Goal: Task Accomplishment & Management: Manage account settings

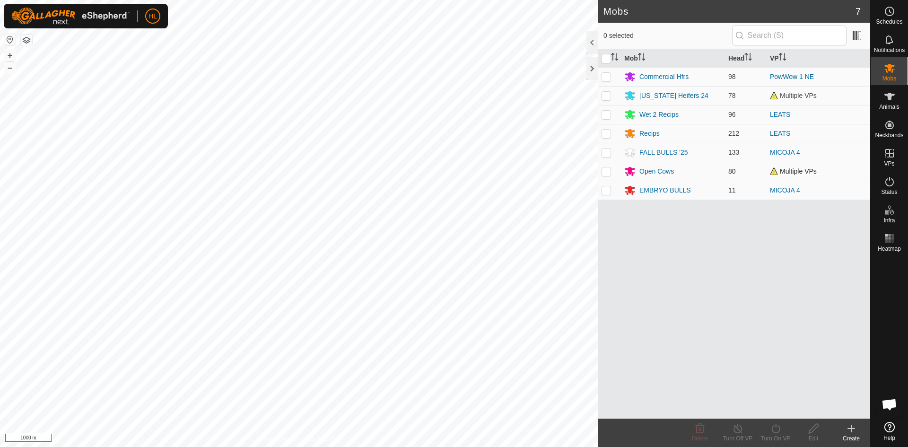
click at [783, 170] on span "Multiple VPs" at bounding box center [793, 171] width 47 height 8
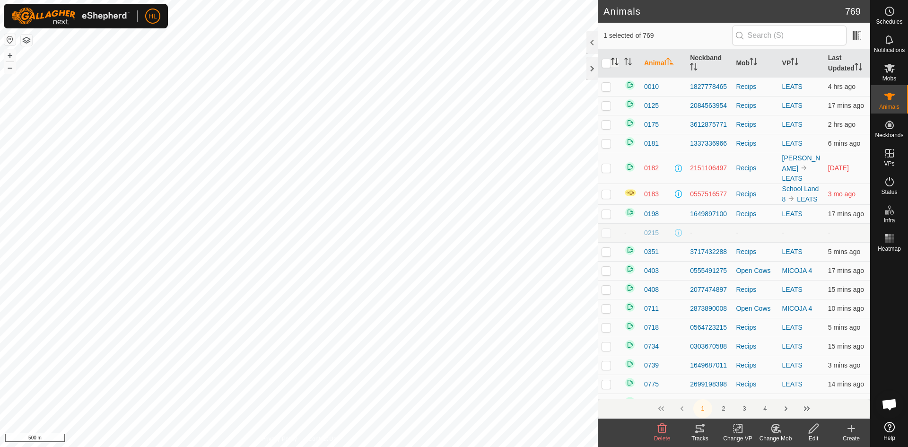
click at [616, 60] on icon "Activate to sort" at bounding box center [615, 62] width 8 height 8
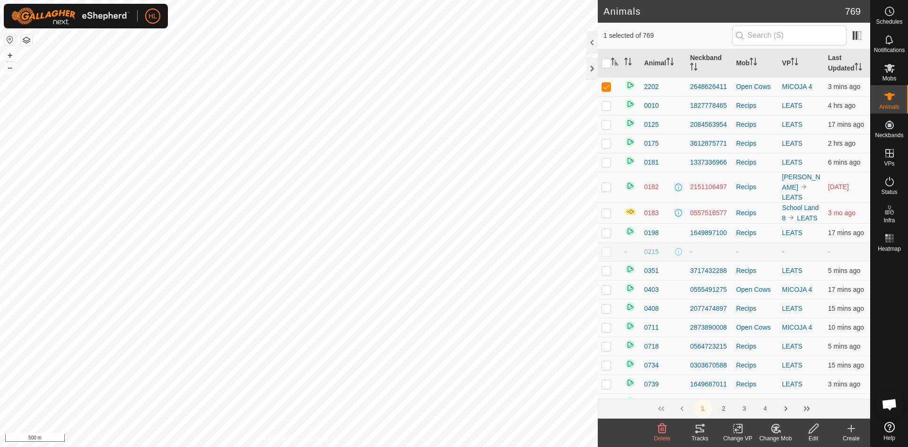
click at [767, 429] on change-mob-svg-icon at bounding box center [776, 428] width 38 height 11
click at [777, 383] on link "Choose Mob..." at bounding box center [804, 387] width 94 height 19
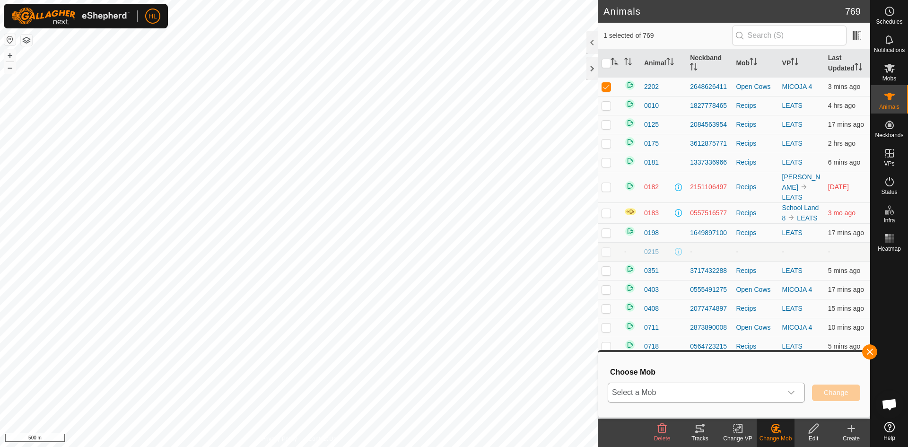
click at [771, 391] on span "Select a Mob" at bounding box center [695, 392] width 174 height 19
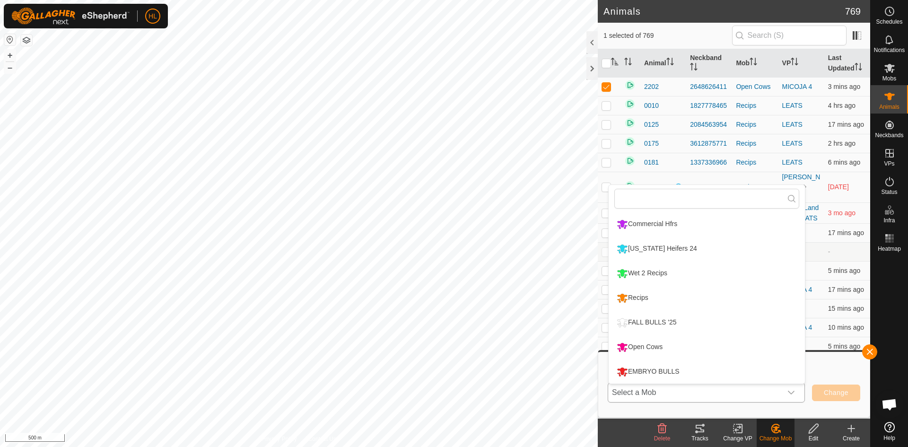
click at [699, 278] on li "Wet 2 Recips" at bounding box center [707, 274] width 196 height 24
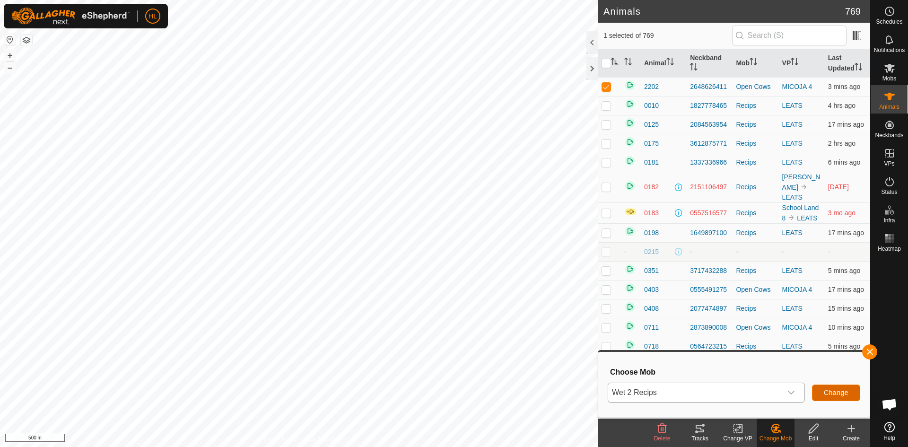
click at [828, 391] on span "Change" at bounding box center [836, 393] width 25 height 8
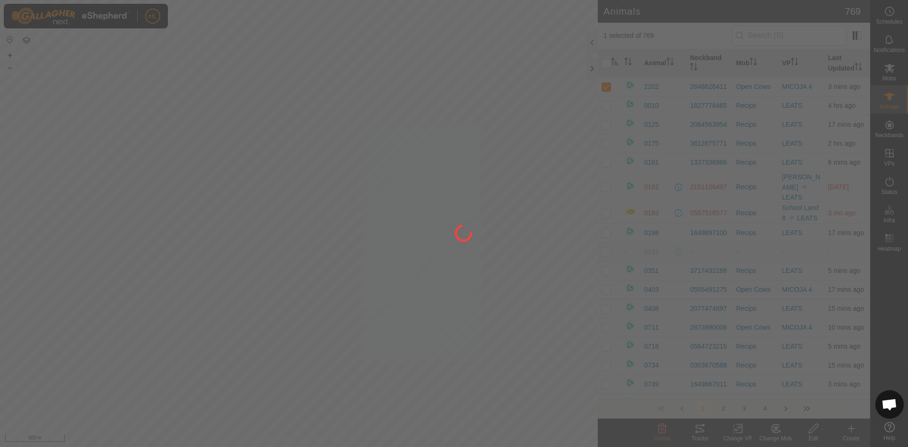
checkbox input "false"
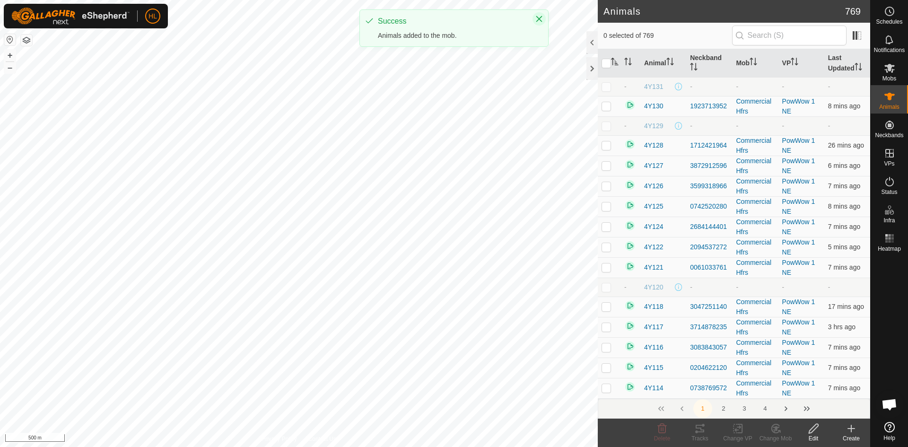
click at [541, 19] on icon "Close" at bounding box center [539, 19] width 8 height 8
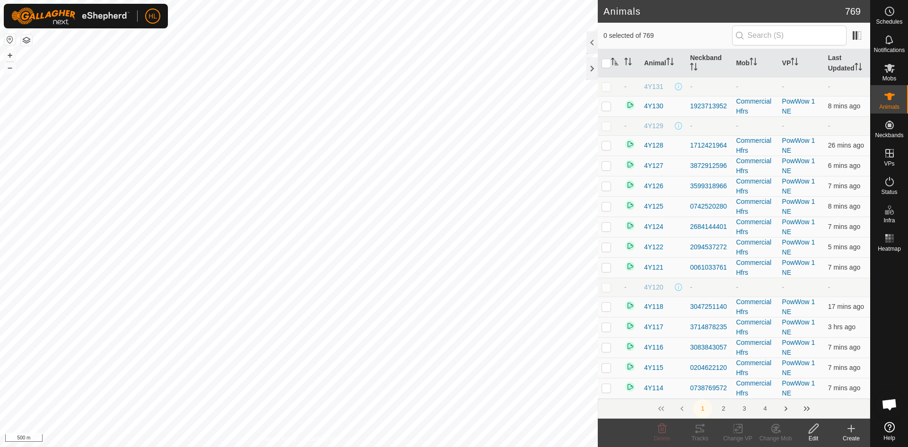
click at [419, 446] on html "HL Schedules Notifications Mobs Animals Neckbands VPs Status Infra Heatmap Help…" at bounding box center [454, 223] width 908 height 447
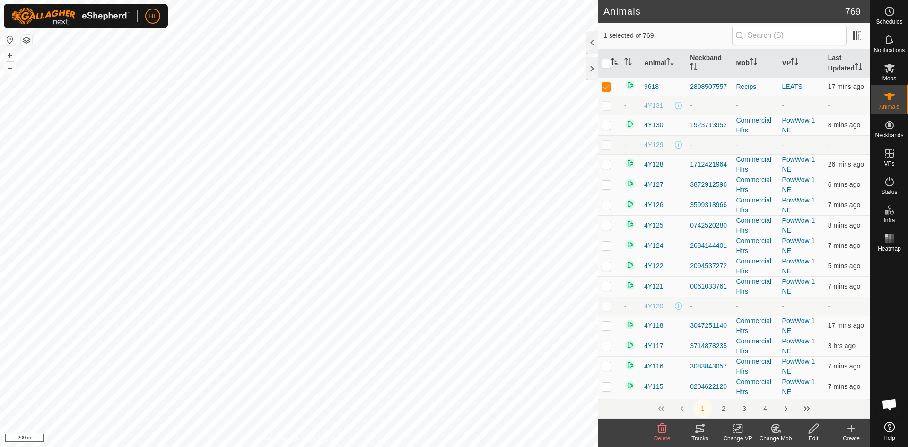
click at [780, 429] on icon at bounding box center [776, 428] width 12 height 11
click at [796, 387] on link "Choose Mob..." at bounding box center [804, 387] width 94 height 19
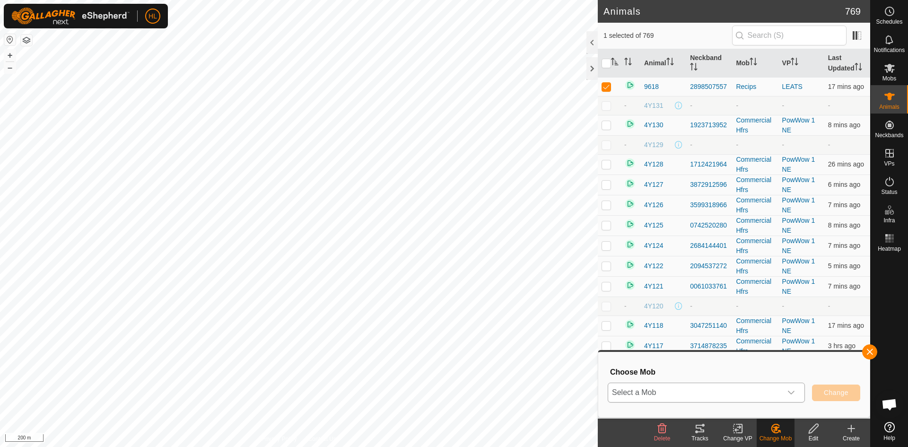
click at [679, 389] on span "Select a Mob" at bounding box center [695, 392] width 174 height 19
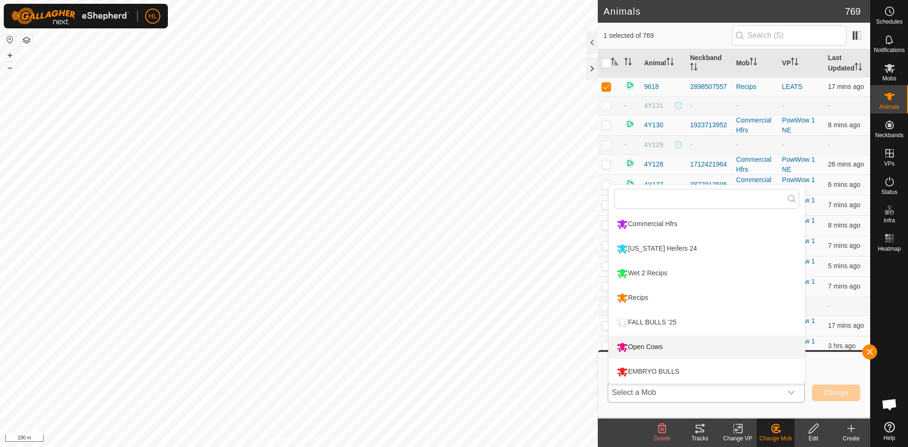
click at [680, 342] on li "Open Cows" at bounding box center [707, 347] width 196 height 24
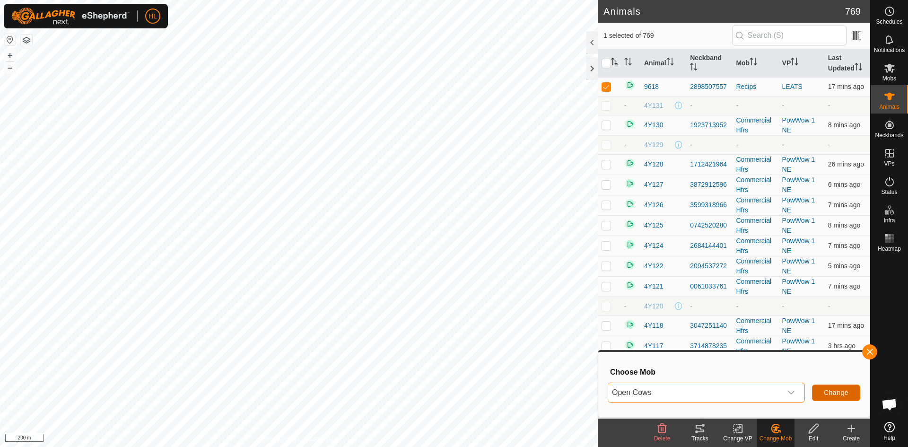
click at [826, 392] on span "Change" at bounding box center [836, 393] width 25 height 8
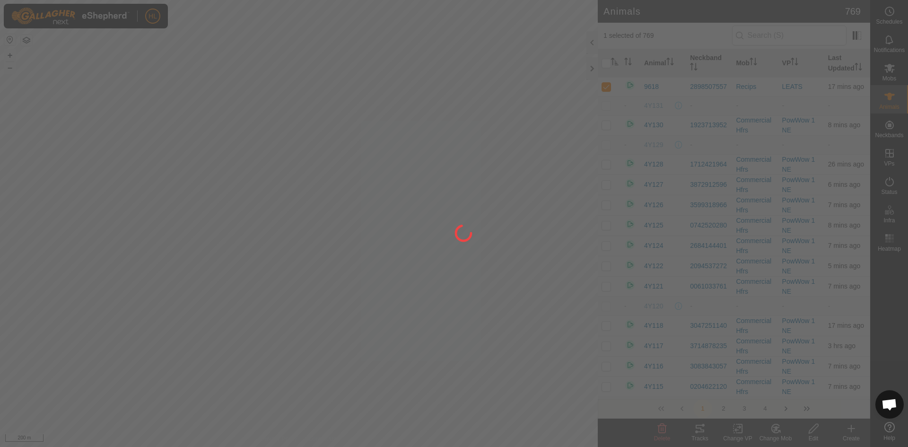
checkbox input "false"
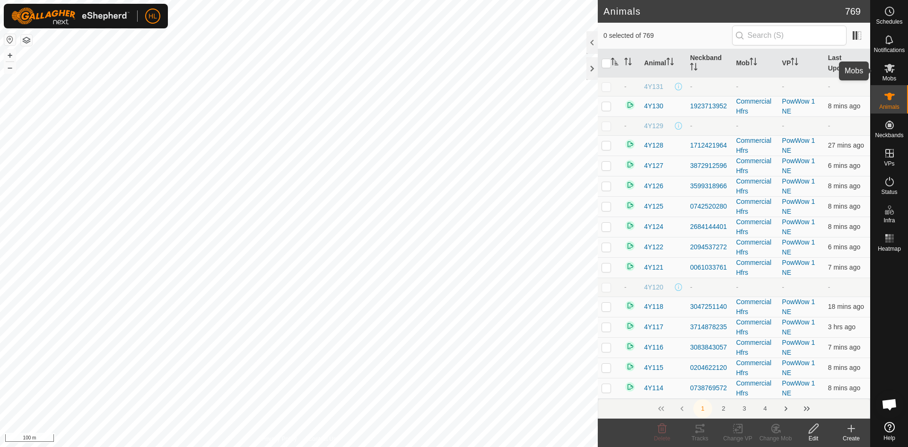
click at [894, 67] on icon at bounding box center [889, 67] width 11 height 11
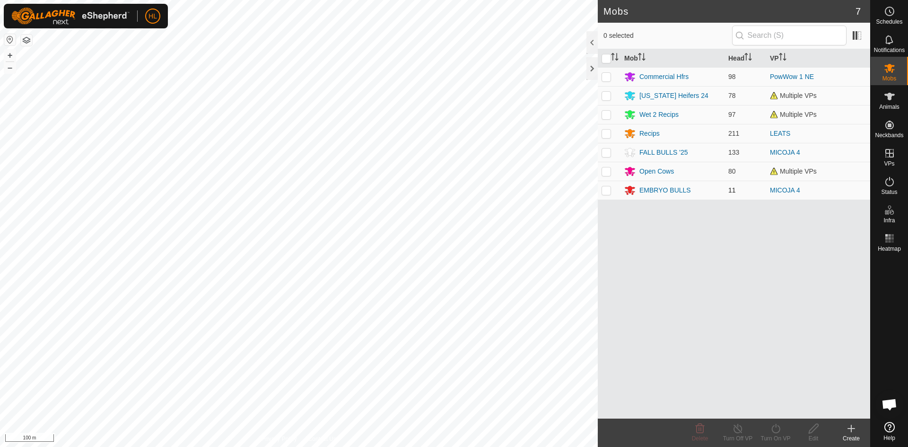
click at [613, 193] on td at bounding box center [609, 190] width 23 height 19
checkbox input "true"
click at [814, 432] on icon at bounding box center [814, 428] width 12 height 11
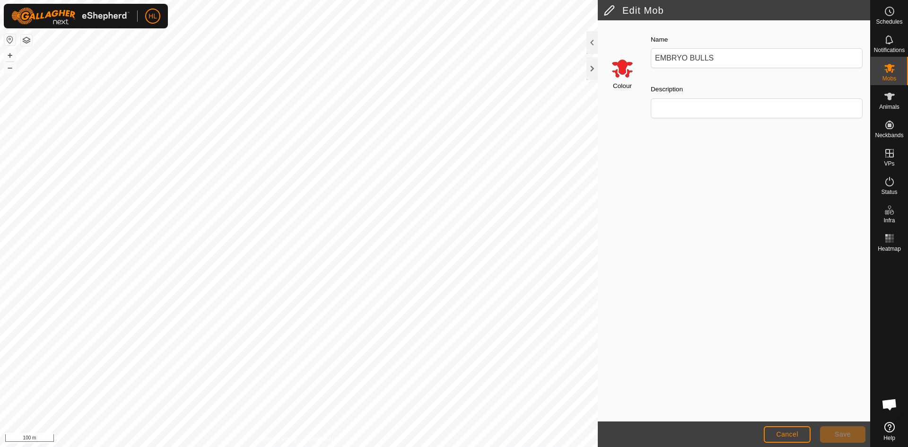
click at [624, 70] on input "Select a color" at bounding box center [622, 68] width 23 height 23
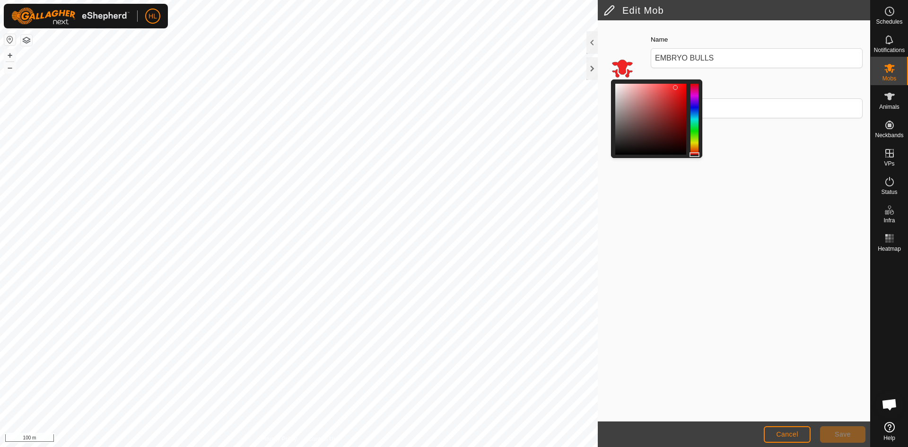
click at [699, 105] on div at bounding box center [656, 118] width 91 height 79
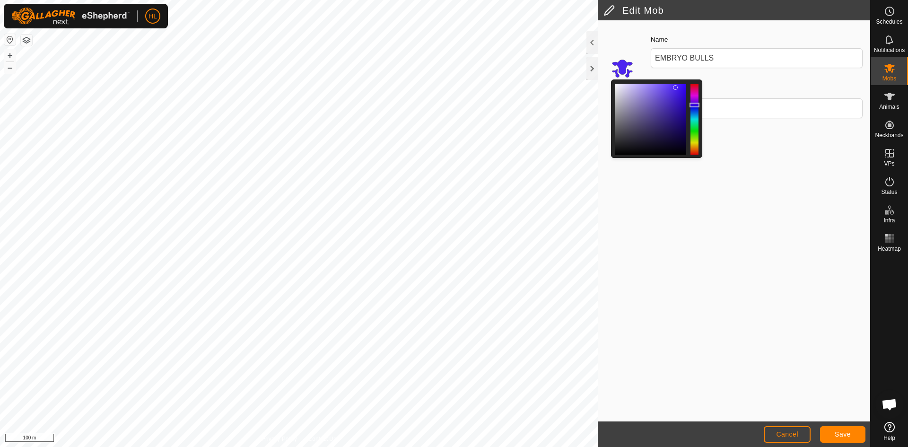
click at [696, 105] on div at bounding box center [695, 119] width 8 height 71
drag, startPoint x: 676, startPoint y: 88, endPoint x: 685, endPoint y: 87, distance: 9.0
click at [684, 88] on div at bounding box center [682, 88] width 5 height 5
click at [685, 85] on div at bounding box center [685, 85] width 5 height 5
click at [833, 429] on button "Save" at bounding box center [842, 434] width 45 height 17
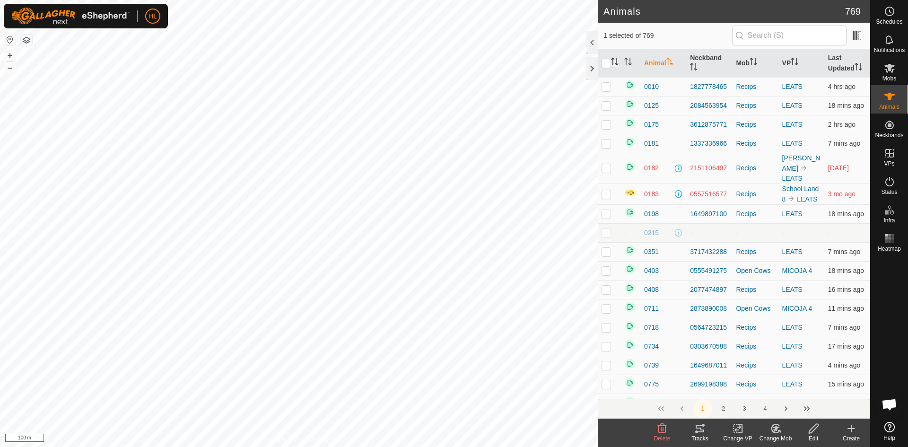
click at [614, 60] on icon "Activate to sort" at bounding box center [613, 59] width 3 height 2
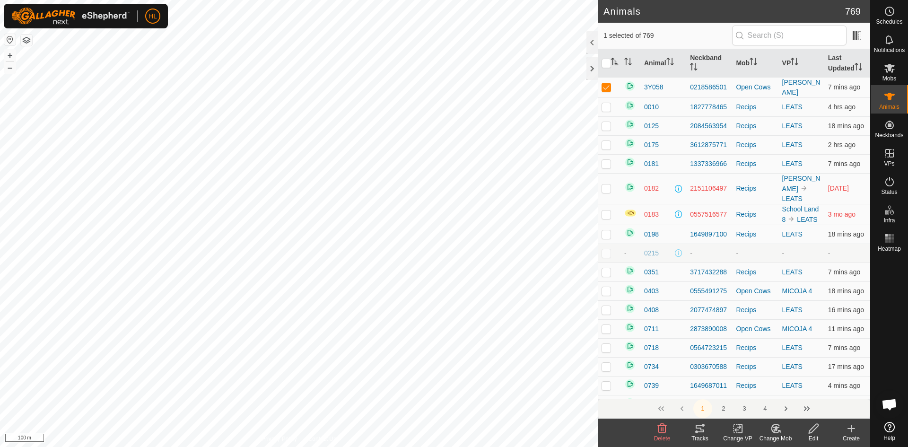
click at [739, 431] on icon at bounding box center [738, 428] width 12 height 11
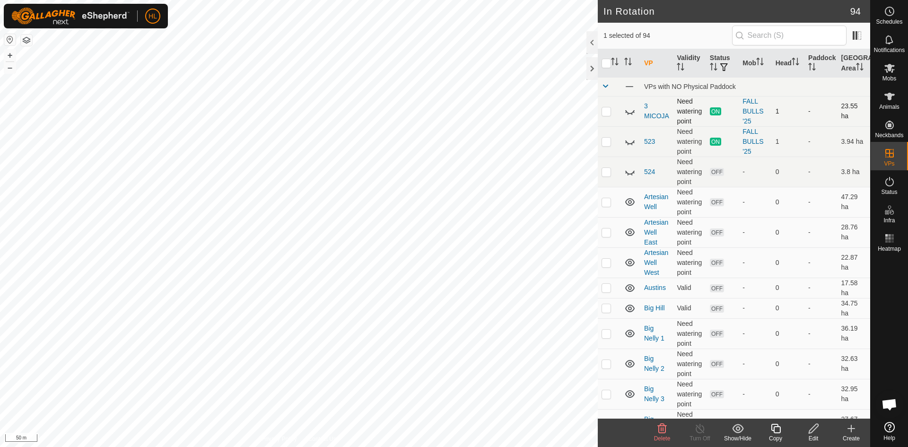
click at [630, 114] on icon at bounding box center [629, 112] width 9 height 4
click at [630, 114] on icon at bounding box center [629, 110] width 11 height 11
click at [818, 431] on icon at bounding box center [814, 428] width 12 height 11
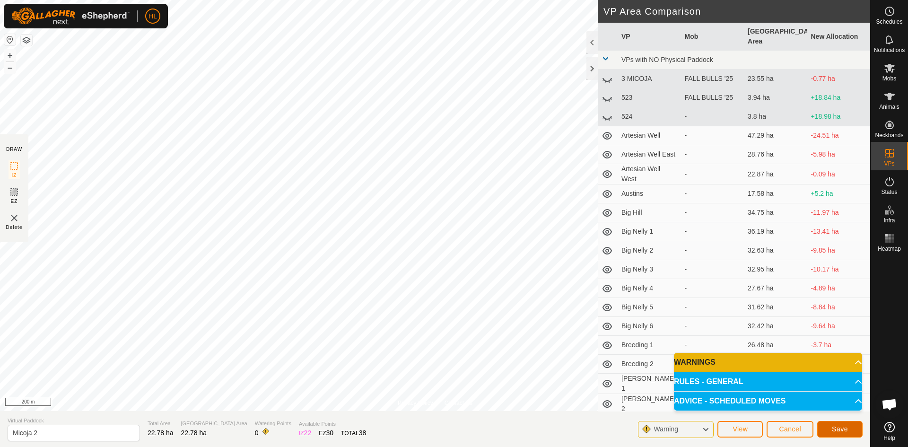
click at [829, 433] on button "Save" at bounding box center [839, 429] width 45 height 17
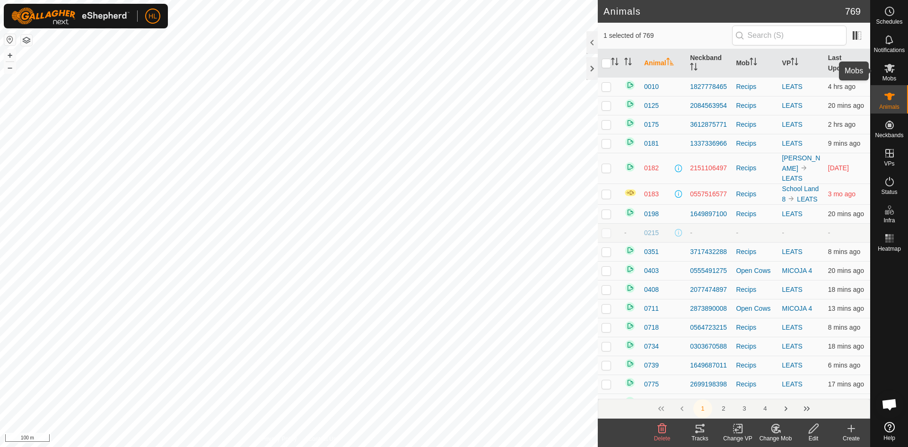
click at [895, 69] on icon at bounding box center [889, 67] width 11 height 11
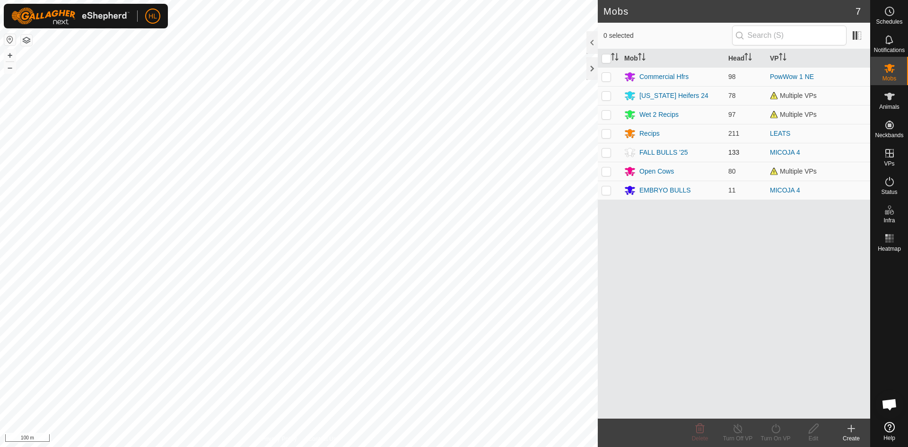
click at [607, 153] on p-checkbox at bounding box center [606, 153] width 9 height 8
checkbox input "true"
click at [608, 172] on p-checkbox at bounding box center [606, 171] width 9 height 8
checkbox input "true"
click at [605, 191] on p-checkbox at bounding box center [606, 190] width 9 height 8
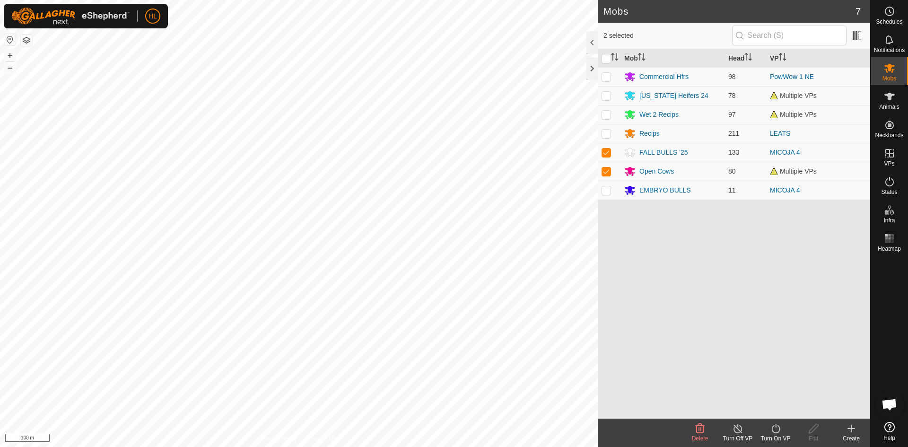
checkbox input "true"
click at [776, 431] on icon at bounding box center [776, 428] width 12 height 11
click at [777, 409] on link "Now" at bounding box center [804, 407] width 94 height 19
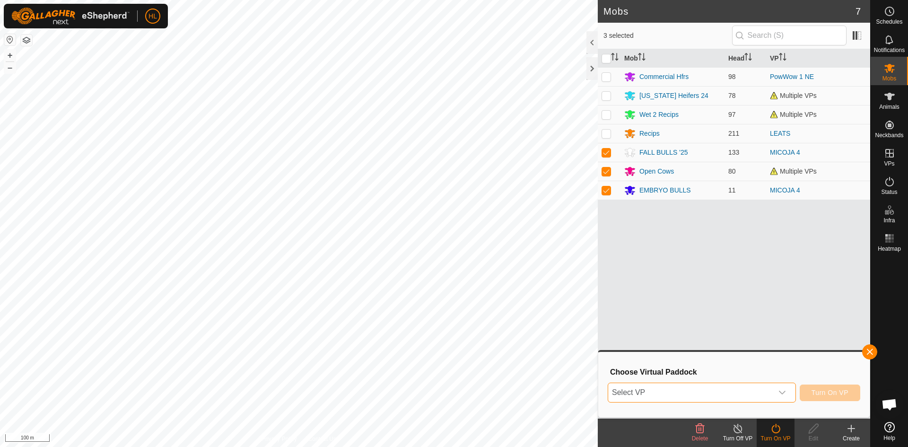
click at [731, 393] on span "Select VP" at bounding box center [690, 392] width 165 height 19
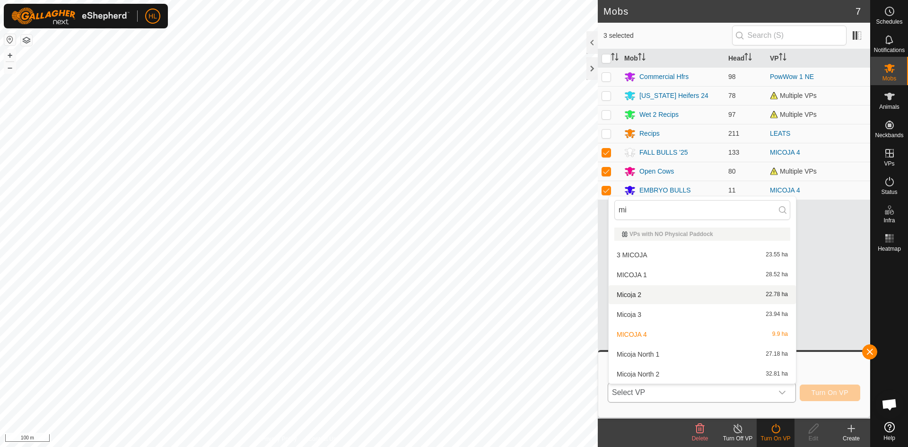
type input "mi"
click at [647, 290] on li "Micoja 2 22.78 ha" at bounding box center [702, 294] width 187 height 19
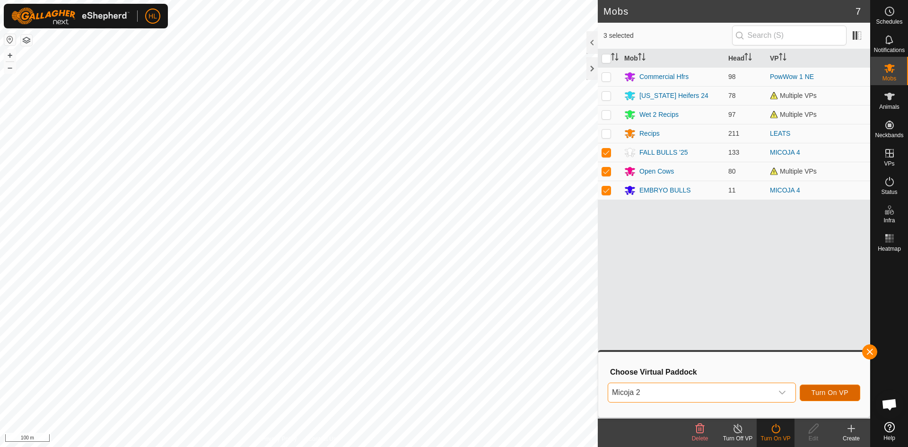
click at [837, 395] on span "Turn On VP" at bounding box center [830, 393] width 37 height 8
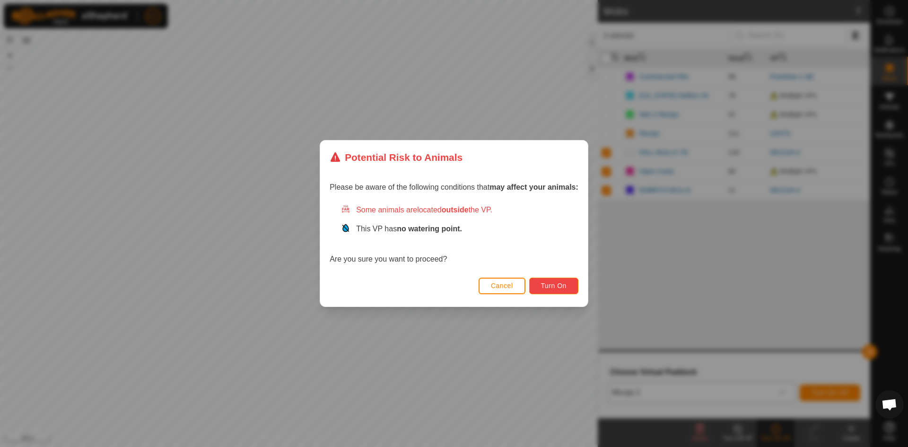
click at [555, 291] on button "Turn On" at bounding box center [553, 286] width 49 height 17
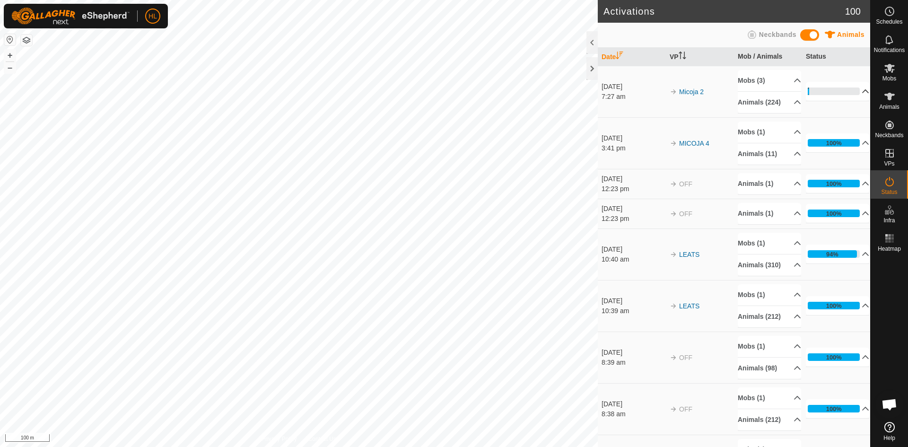
click at [824, 98] on p-accordion-header "3%" at bounding box center [837, 91] width 63 height 19
click at [826, 95] on div "26%" at bounding box center [834, 92] width 52 height 8
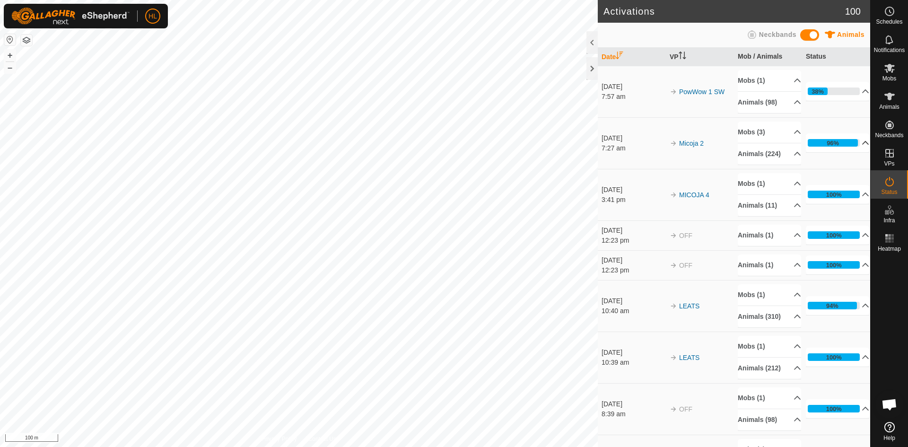
click at [851, 152] on p-accordion-header "96%" at bounding box center [837, 142] width 63 height 19
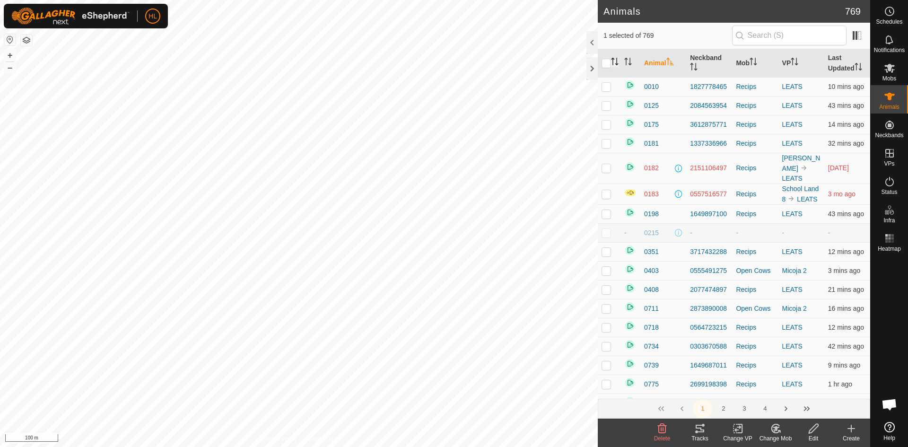
click at [618, 64] on icon "Activate to sort" at bounding box center [615, 62] width 8 height 8
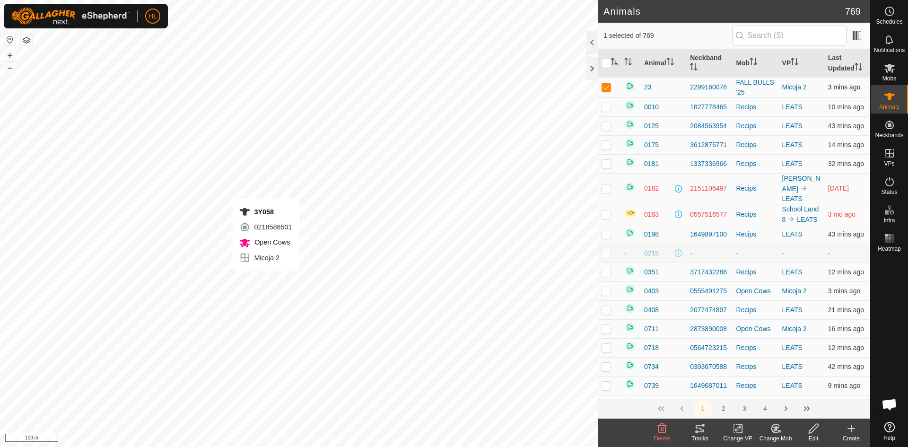
checkbox input "false"
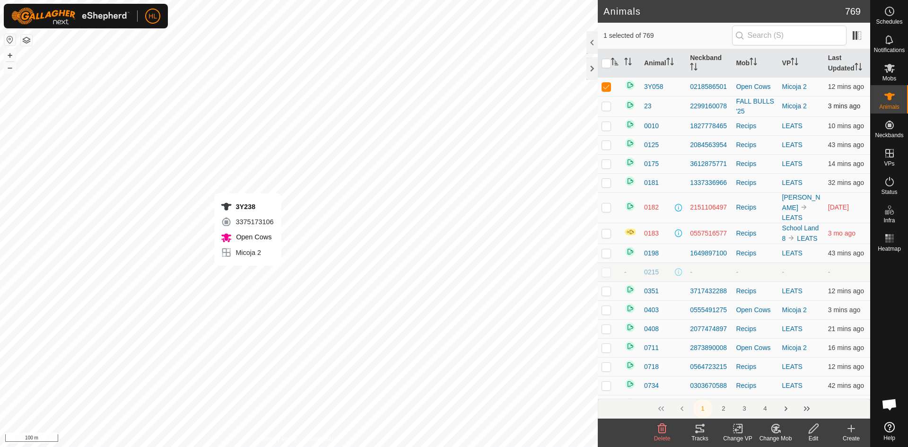
checkbox input "false"
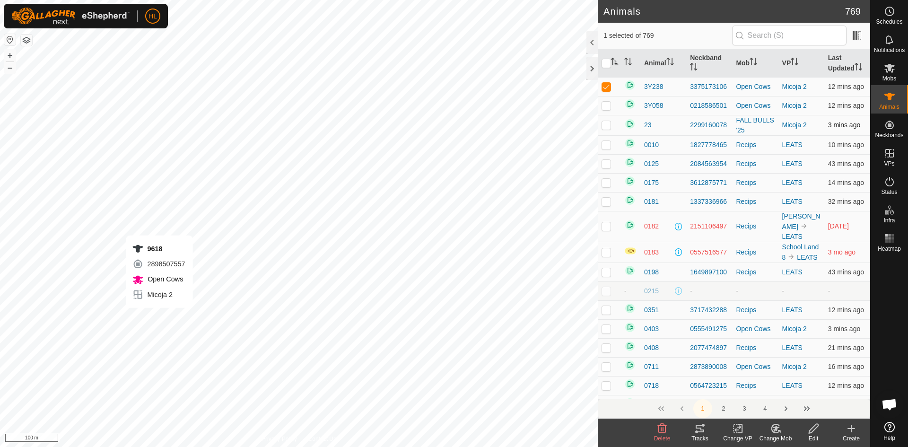
checkbox input "false"
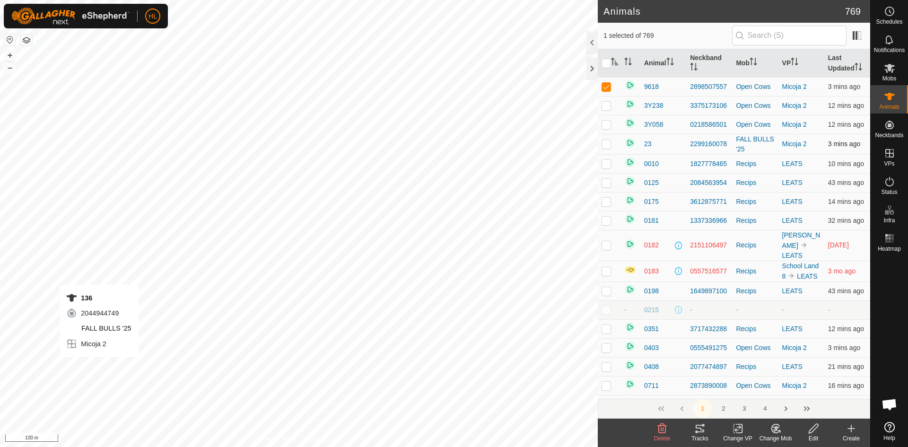
checkbox input "true"
checkbox input "false"
